Goal: Task Accomplishment & Management: Manage account settings

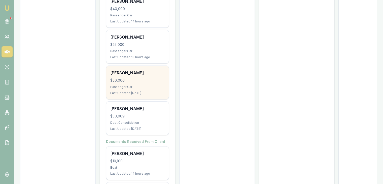
scroll to position [126, 0]
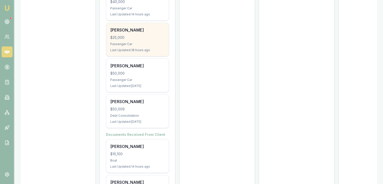
click at [136, 39] on div "$25,000" at bounding box center [137, 37] width 54 height 5
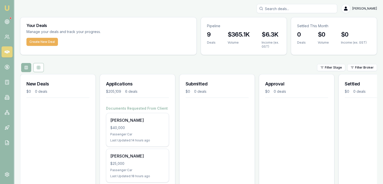
scroll to position [25, 0]
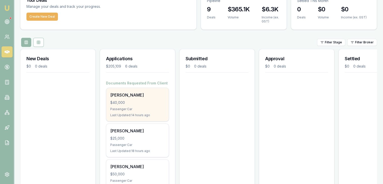
click at [131, 105] on div "Brendan Vaughan $40,000 Passenger Car Last Updated: 14 hours ago" at bounding box center [137, 104] width 62 height 33
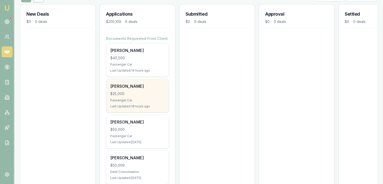
scroll to position [76, 0]
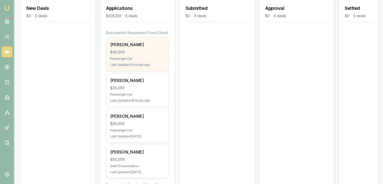
click at [139, 58] on div "Passenger Car" at bounding box center [137, 59] width 54 height 4
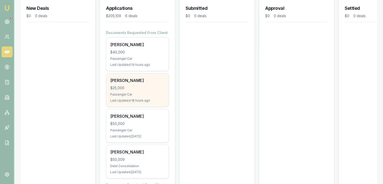
click at [121, 85] on div "$25,000" at bounding box center [137, 87] width 54 height 5
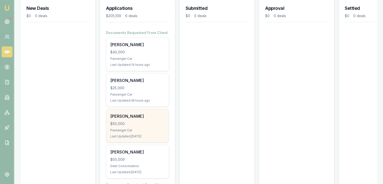
click at [136, 128] on div "Passenger Car" at bounding box center [137, 130] width 54 height 4
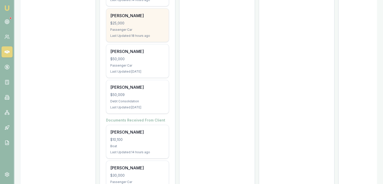
scroll to position [151, 0]
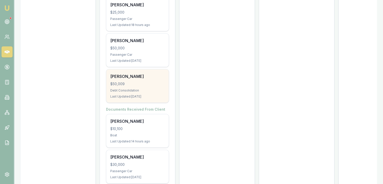
click at [137, 87] on div "Selena Isobel $50,009 Debt Consolidation Last Updated: 7 days ago" at bounding box center [137, 85] width 62 height 33
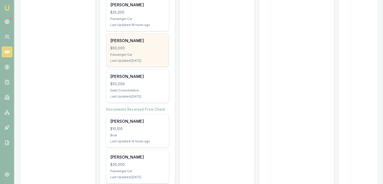
click at [126, 56] on div "Passenger Car" at bounding box center [137, 55] width 54 height 4
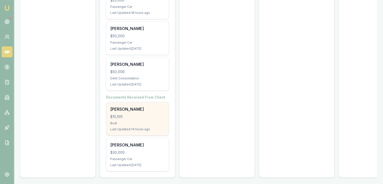
scroll to position [168, 0]
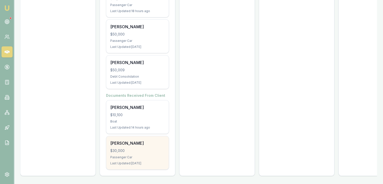
click at [138, 150] on div "Kyanne Nean $30,000 Passenger Car Last Updated: 5 days ago" at bounding box center [137, 152] width 62 height 33
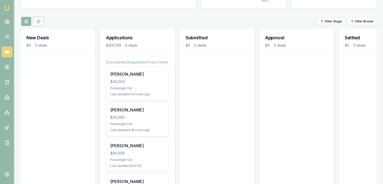
scroll to position [42, 0]
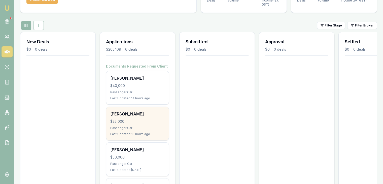
click at [121, 123] on div "$25,000" at bounding box center [137, 121] width 54 height 5
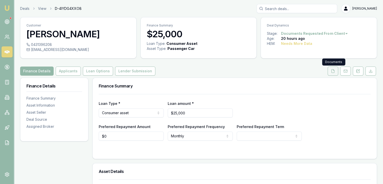
click at [332, 70] on icon at bounding box center [333, 71] width 4 height 4
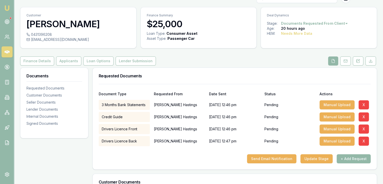
scroll to position [25, 0]
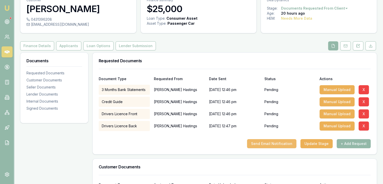
click at [272, 144] on button "Send Email Notification" at bounding box center [271, 143] width 49 height 9
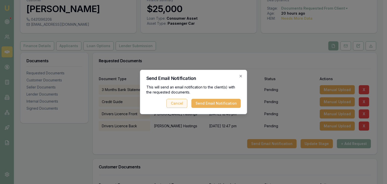
click at [207, 103] on button "Send Email Notification" at bounding box center [215, 103] width 49 height 9
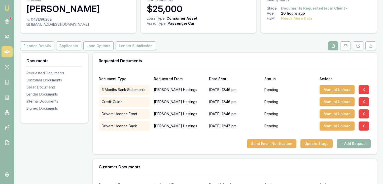
scroll to position [0, 0]
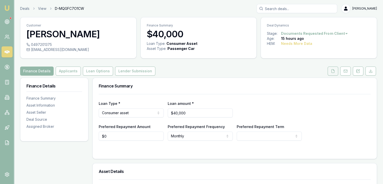
click at [333, 69] on icon at bounding box center [333, 71] width 4 height 4
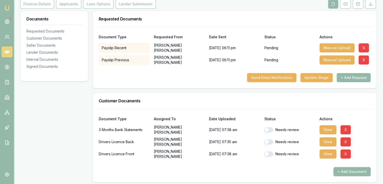
scroll to position [76, 0]
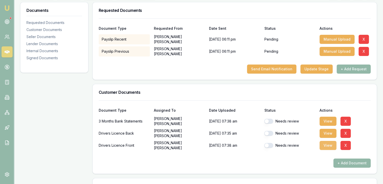
click at [330, 144] on button "View" at bounding box center [327, 145] width 17 height 9
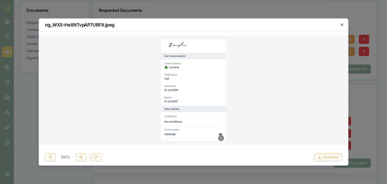
click at [340, 24] on icon "button" at bounding box center [342, 25] width 4 height 4
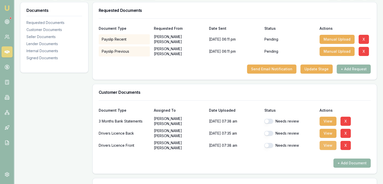
click at [328, 144] on button "View" at bounding box center [327, 145] width 17 height 9
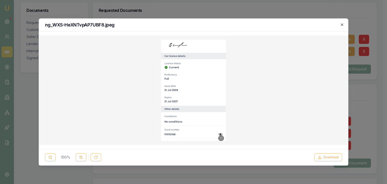
click at [342, 24] on icon "button" at bounding box center [342, 25] width 4 height 4
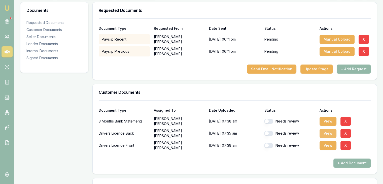
click at [325, 132] on button "View" at bounding box center [327, 133] width 17 height 9
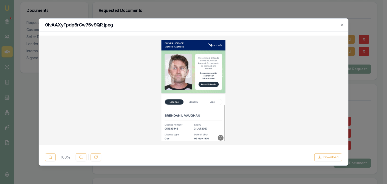
click at [341, 24] on icon "button" at bounding box center [342, 24] width 2 height 2
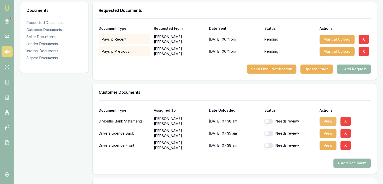
click at [328, 120] on button "View" at bounding box center [327, 121] width 17 height 9
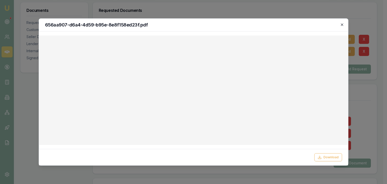
click at [341, 23] on icon "button" at bounding box center [342, 25] width 4 height 4
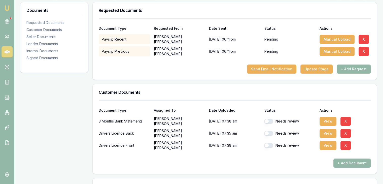
click at [272, 146] on button "button" at bounding box center [268, 145] width 9 height 5
checkbox input "true"
click at [271, 133] on button "button" at bounding box center [268, 133] width 9 height 5
checkbox input "true"
click at [271, 118] on div "Needs review" at bounding box center [289, 121] width 51 height 10
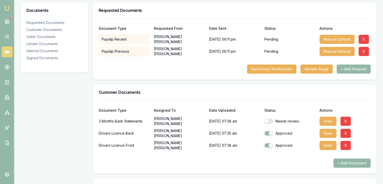
click at [271, 120] on button "button" at bounding box center [268, 121] width 9 height 5
checkbox input "true"
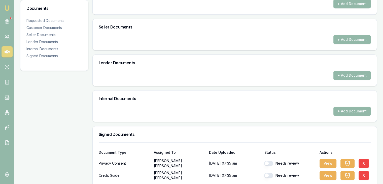
scroll to position [258, 0]
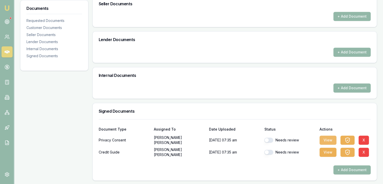
click at [331, 137] on button "View" at bounding box center [327, 139] width 17 height 9
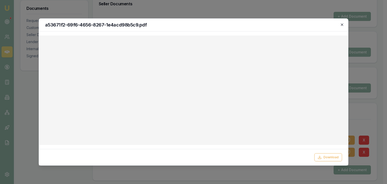
click at [342, 23] on icon "button" at bounding box center [342, 25] width 4 height 4
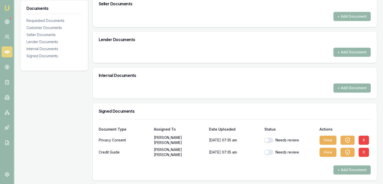
click at [271, 140] on button "button" at bounding box center [268, 139] width 9 height 5
checkbox input "true"
click at [271, 152] on button "button" at bounding box center [268, 152] width 9 height 5
checkbox input "true"
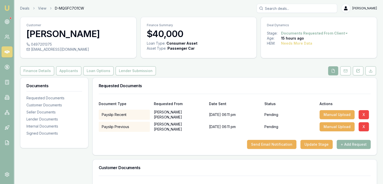
scroll to position [0, 0]
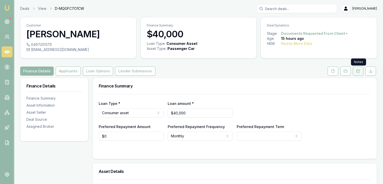
click at [358, 70] on icon at bounding box center [358, 71] width 4 height 4
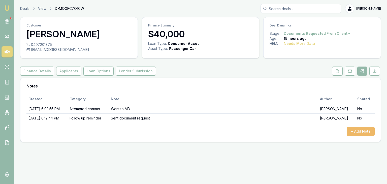
click at [354, 131] on button "+ Add Note" at bounding box center [360, 131] width 28 height 9
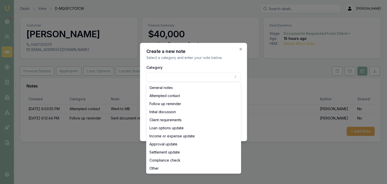
click at [184, 77] on body "Emu Broker Deals View D-MQGFC7O1CW Baron Ketterman Toggle Menu Customer Brendan…" at bounding box center [193, 92] width 387 height 184
select select "CLIENT_REQUIREMENTS"
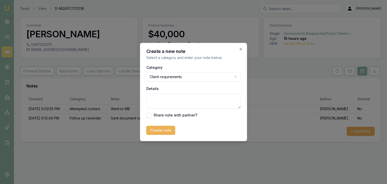
click at [161, 103] on textarea "Details" at bounding box center [193, 100] width 94 height 15
type textarea "Received most docs and sent email for required details"
click at [155, 130] on button "Create note" at bounding box center [160, 130] width 29 height 9
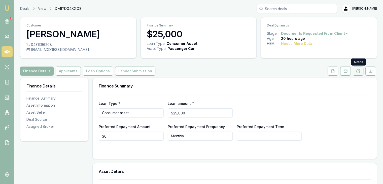
click at [360, 71] on icon at bounding box center [358, 71] width 4 height 4
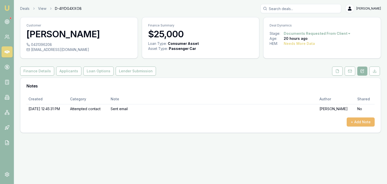
click at [358, 124] on button "+ Add Note" at bounding box center [360, 121] width 28 height 9
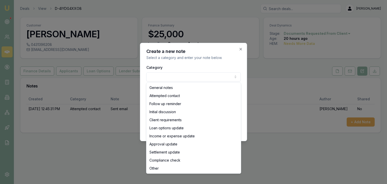
click at [176, 76] on body "Emu Broker Deals View D-4IYDG4XXO8 [PERSON_NAME] Toggle Menu Customer [PERSON_N…" at bounding box center [193, 92] width 387 height 184
select select "INITIAL_DISCUSSION"
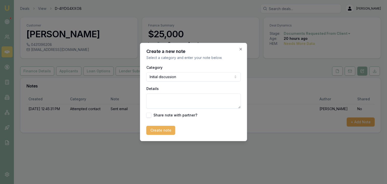
click at [156, 98] on textarea "Details" at bounding box center [193, 100] width 94 height 15
type textarea "Received some docs sent request and email for additional details"
click at [155, 134] on button "Create note" at bounding box center [160, 130] width 29 height 9
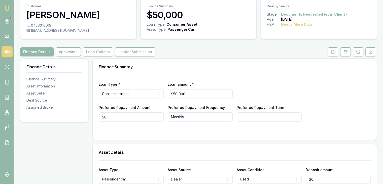
scroll to position [50, 0]
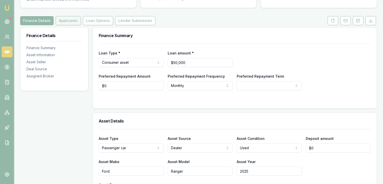
click at [61, 20] on button "Applicants" at bounding box center [68, 20] width 25 height 9
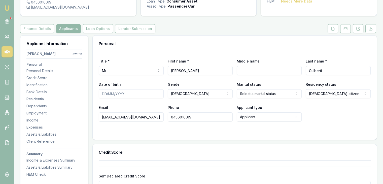
scroll to position [25, 0]
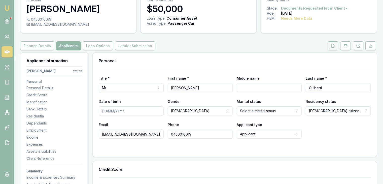
click at [333, 45] on icon at bounding box center [333, 46] width 4 height 4
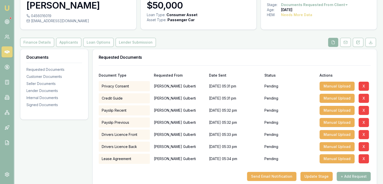
scroll to position [50, 0]
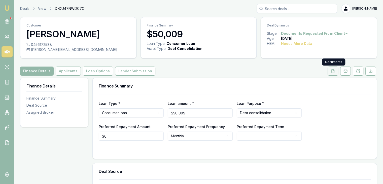
click at [334, 69] on icon at bounding box center [333, 71] width 4 height 4
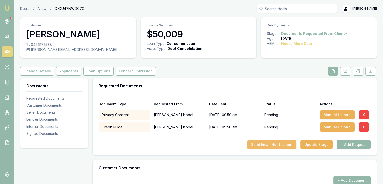
click at [265, 144] on button "Send Email Notification" at bounding box center [271, 144] width 49 height 9
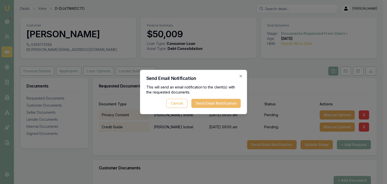
click at [214, 101] on button "Send Email Notification" at bounding box center [215, 103] width 49 height 9
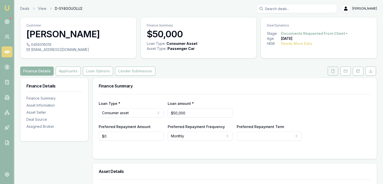
click at [332, 69] on icon at bounding box center [333, 71] width 4 height 4
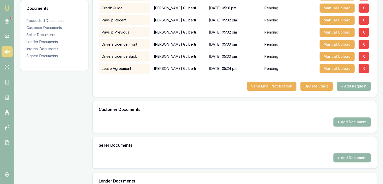
scroll to position [126, 0]
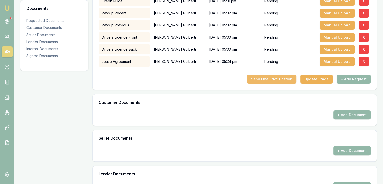
click at [273, 77] on button "Send Email Notification" at bounding box center [271, 79] width 49 height 9
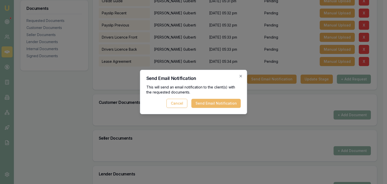
click at [211, 104] on button "Send Email Notification" at bounding box center [215, 103] width 49 height 9
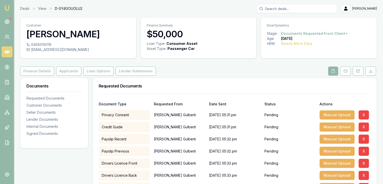
scroll to position [0, 0]
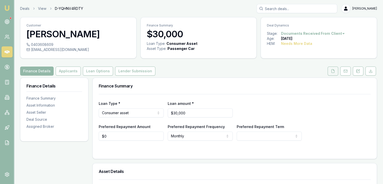
click at [331, 71] on icon at bounding box center [333, 71] width 4 height 4
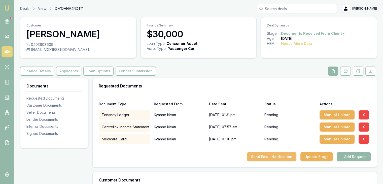
click at [268, 155] on button "Send Email Notification" at bounding box center [271, 156] width 49 height 9
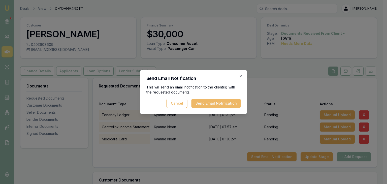
click at [208, 102] on button "Send Email Notification" at bounding box center [215, 103] width 49 height 9
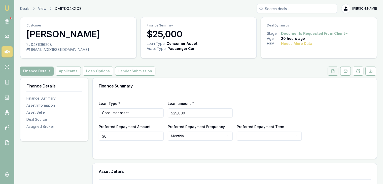
click at [334, 70] on icon at bounding box center [333, 71] width 4 height 4
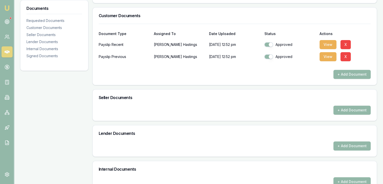
scroll to position [76, 0]
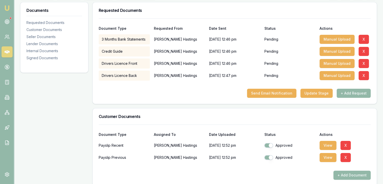
checkbox input "false"
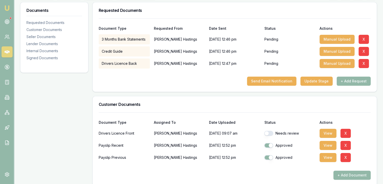
checkbox input "false"
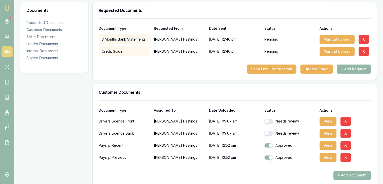
checkbox input "false"
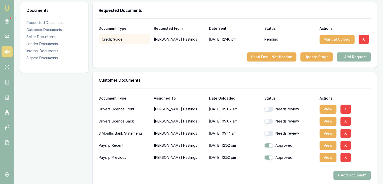
checkbox input "false"
